Goal: Task Accomplishment & Management: Manage account settings

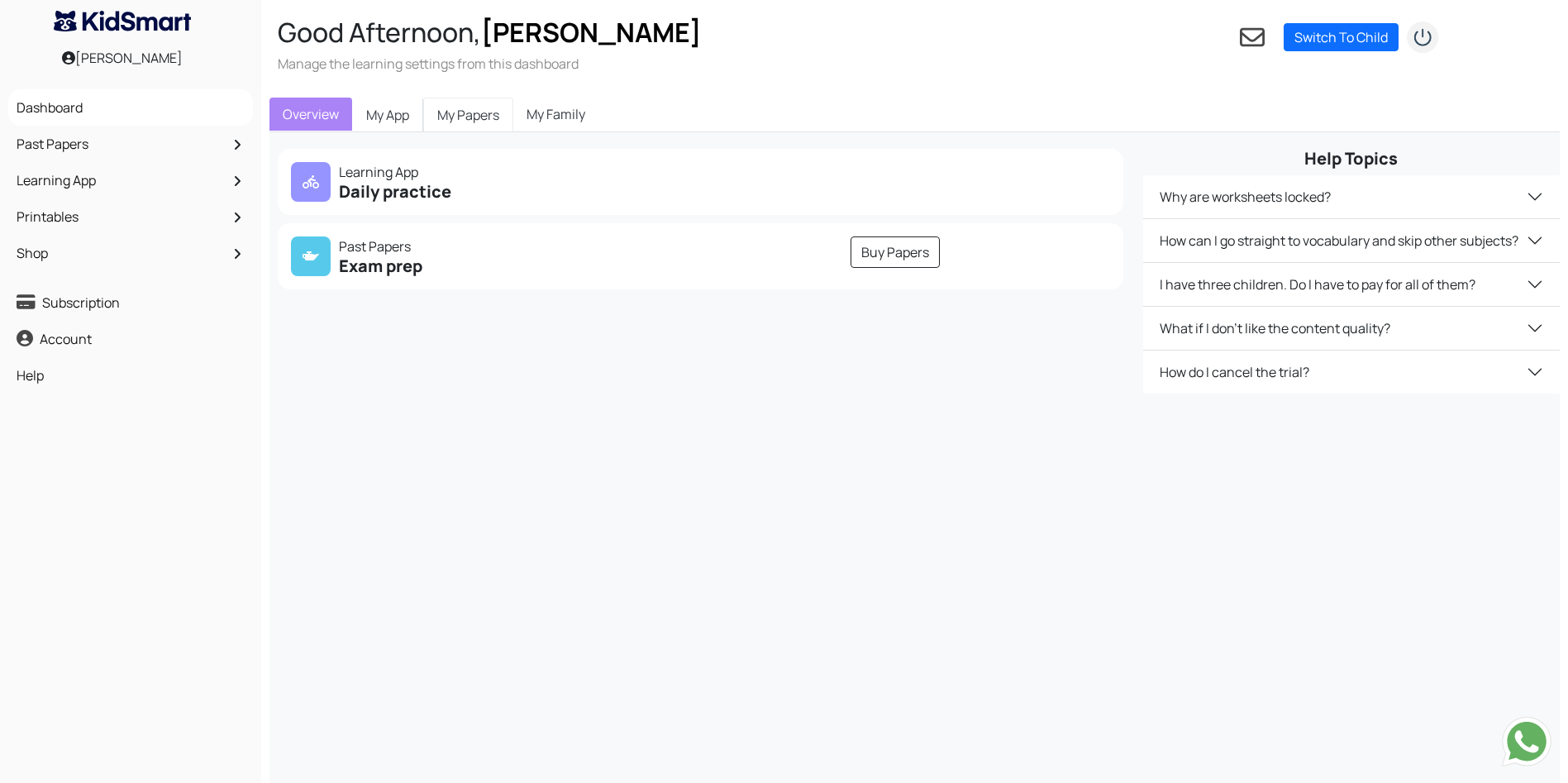
click at [478, 109] on link "My Papers" at bounding box center [469, 115] width 90 height 35
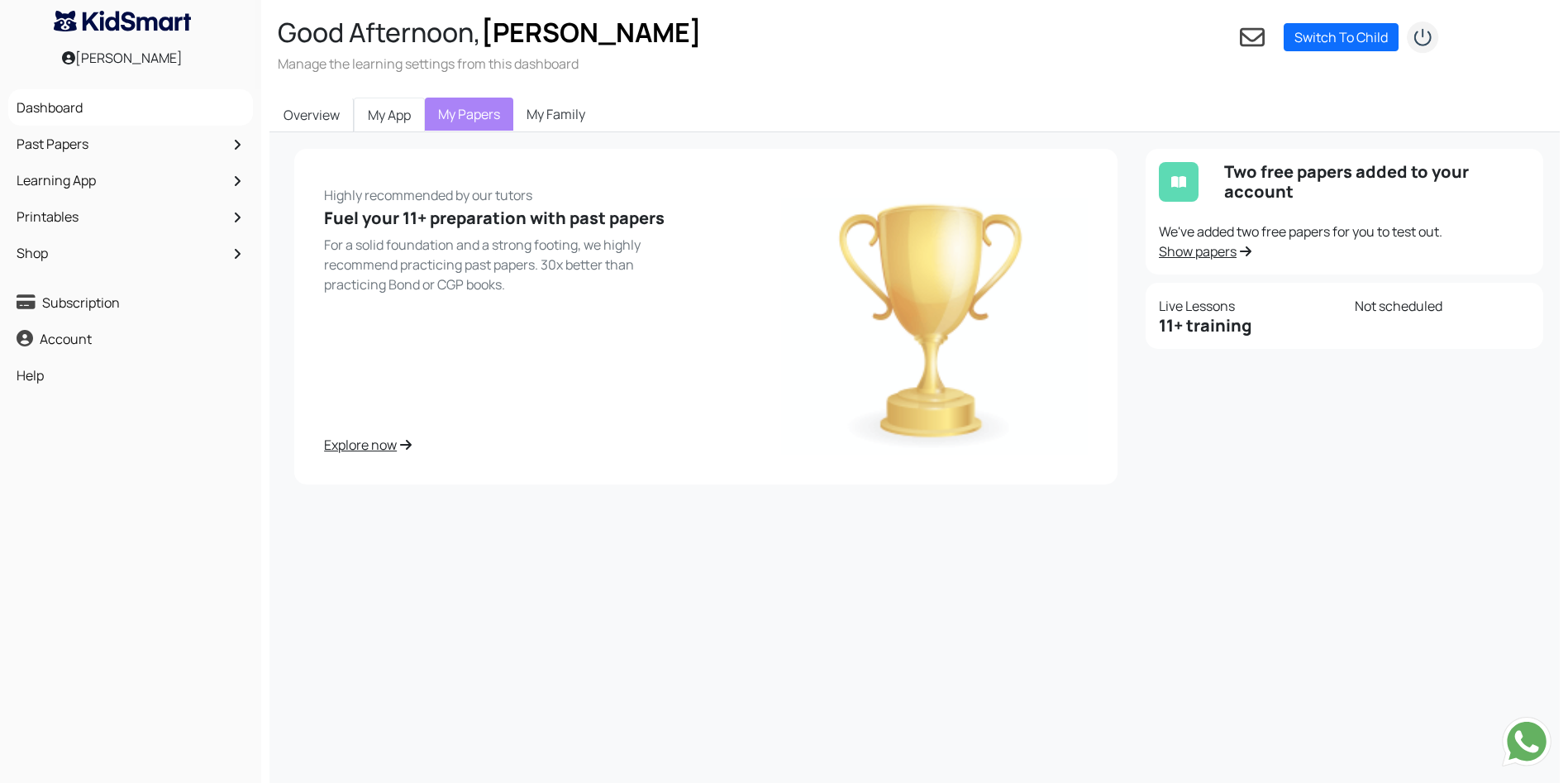
click at [372, 117] on link "My App" at bounding box center [389, 115] width 71 height 35
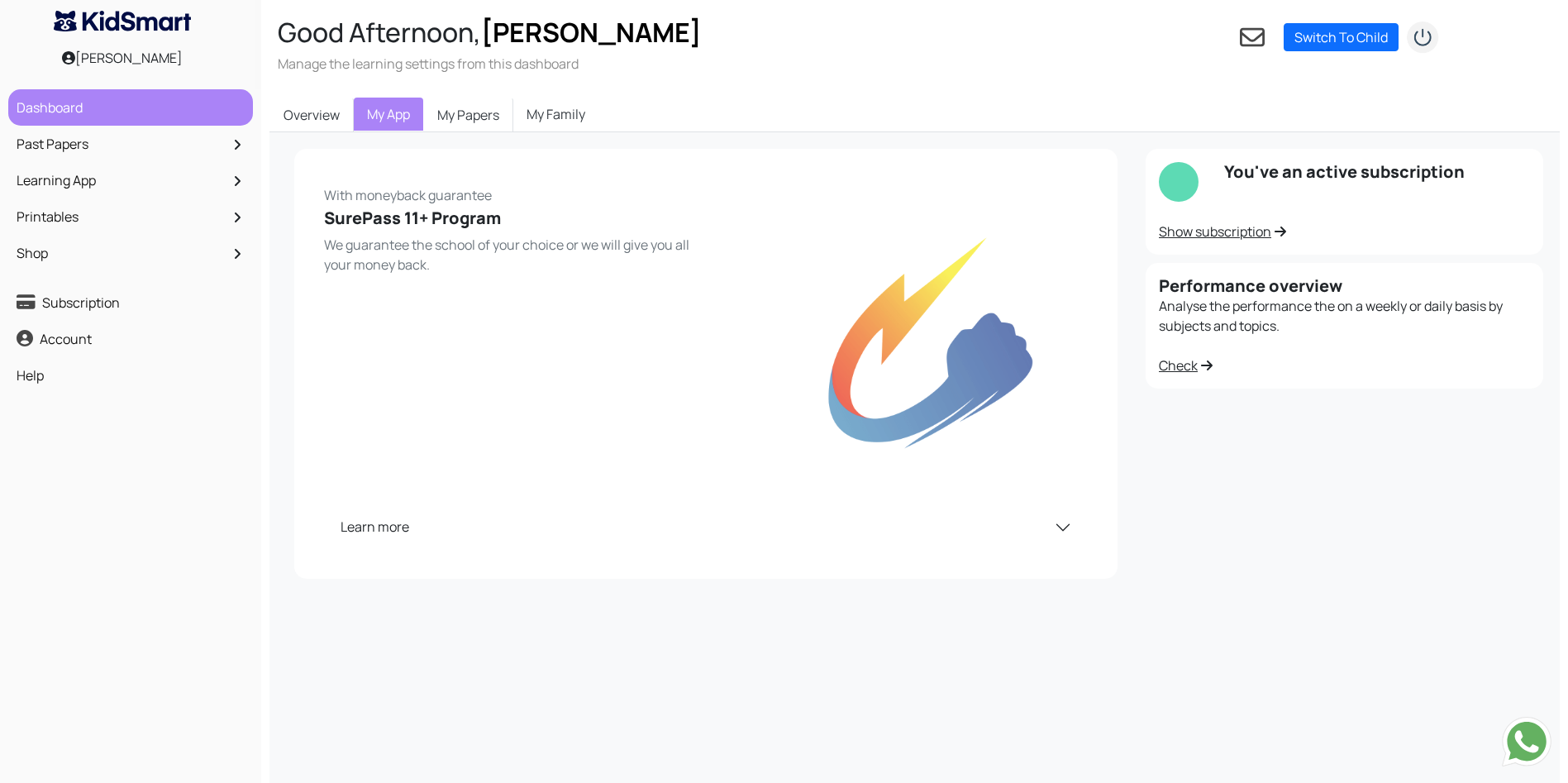
click at [103, 104] on link "Dashboard" at bounding box center [131, 107] width 236 height 28
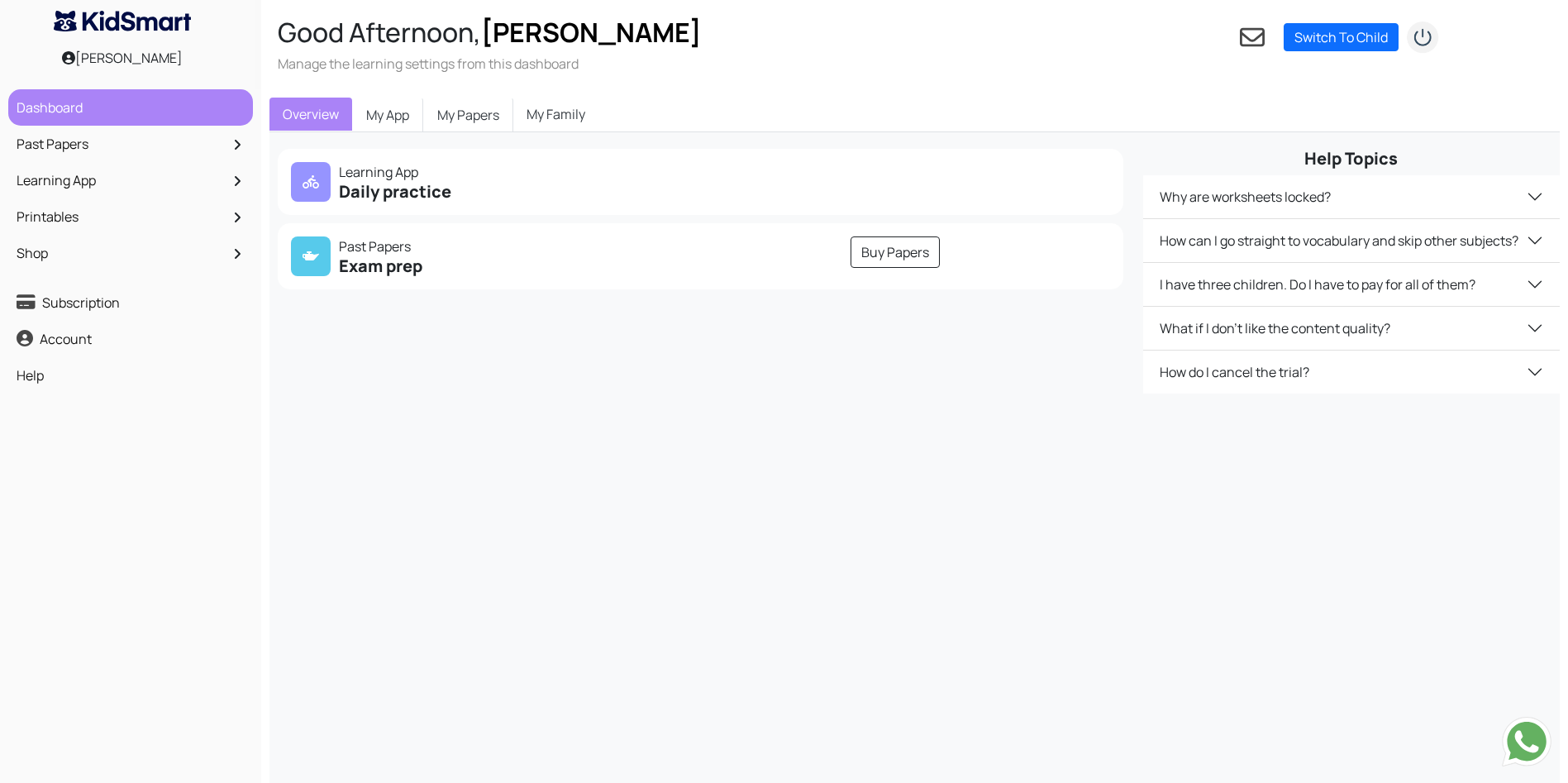
click at [104, 104] on link "Dashboard" at bounding box center [131, 107] width 236 height 28
click at [144, 114] on link "Dashboard" at bounding box center [131, 107] width 236 height 28
click at [458, 123] on link "My Papers" at bounding box center [469, 115] width 90 height 35
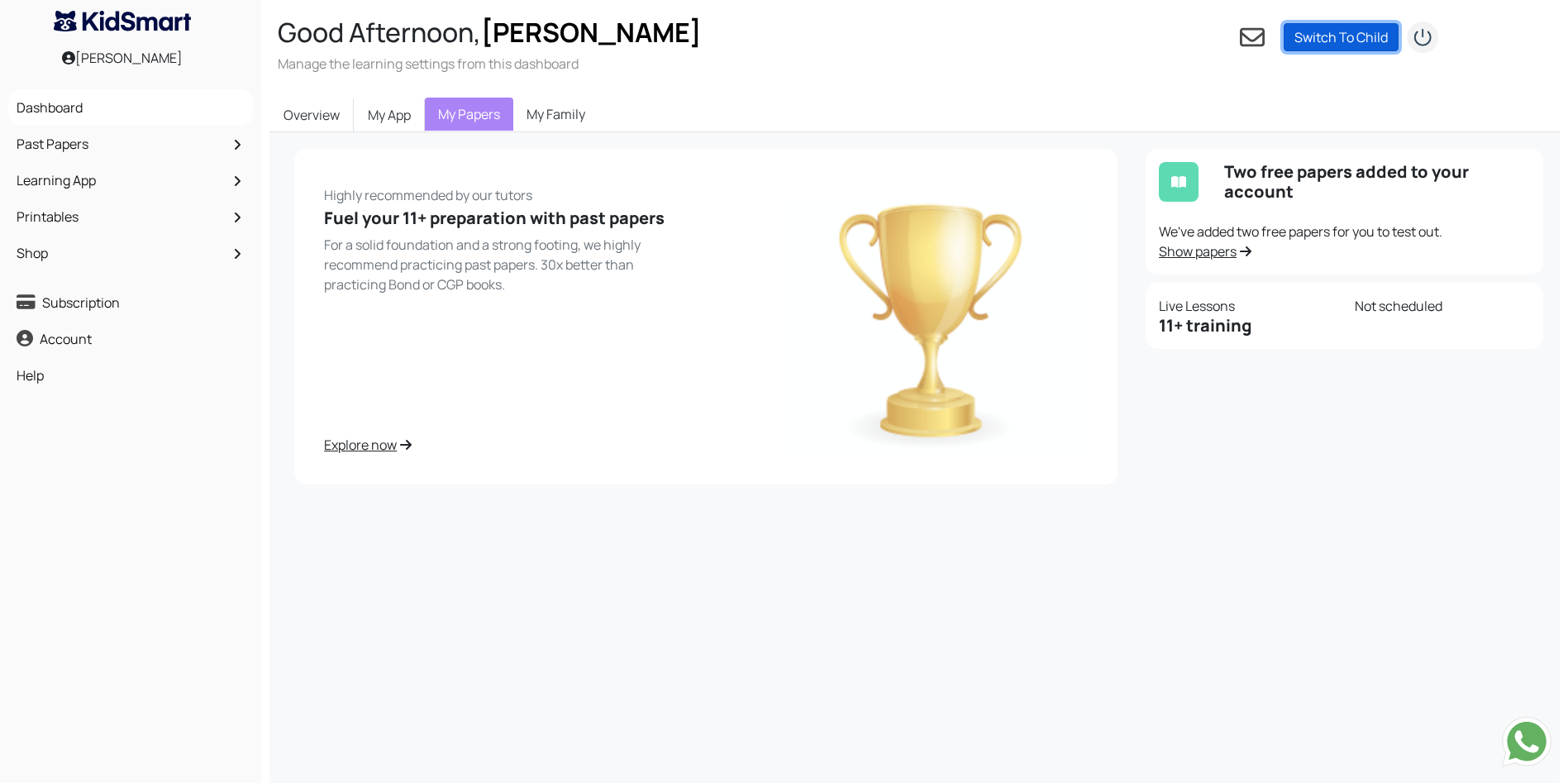
click at [1357, 34] on link "Switch To Child" at bounding box center [1342, 37] width 115 height 28
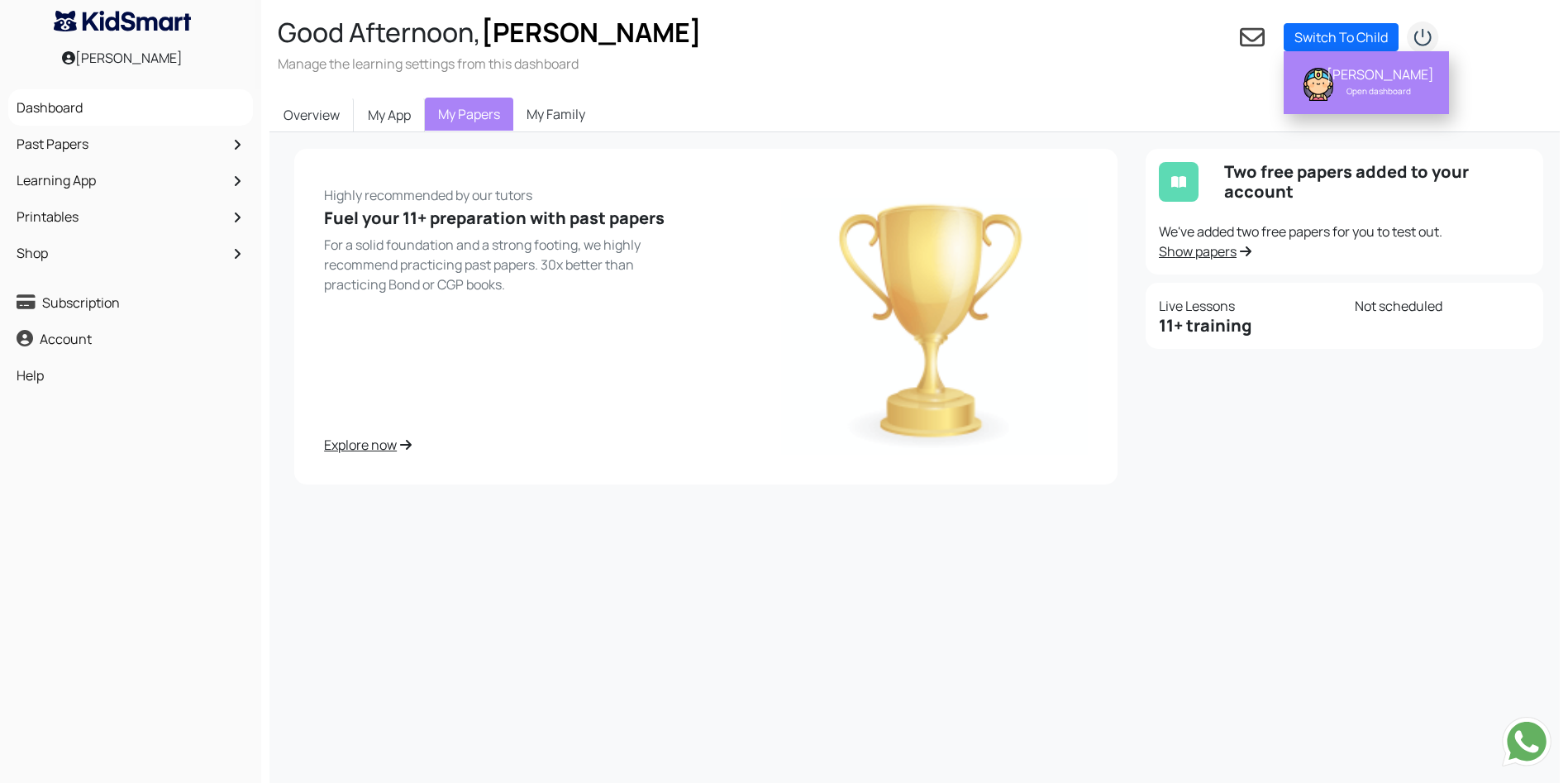
click at [1371, 82] on div "[PERSON_NAME]" at bounding box center [1378, 74] width 104 height 17
